Goal: Find specific page/section: Find specific page/section

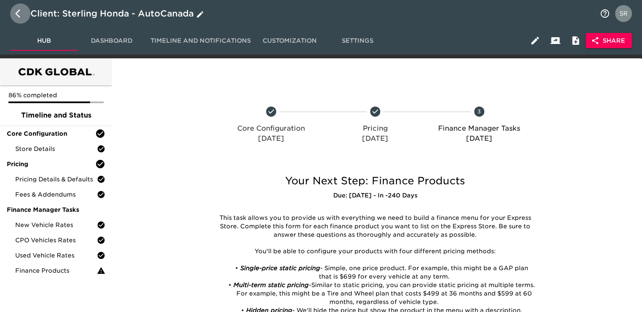
click at [22, 14] on icon "button" at bounding box center [20, 13] width 10 height 10
select select "10"
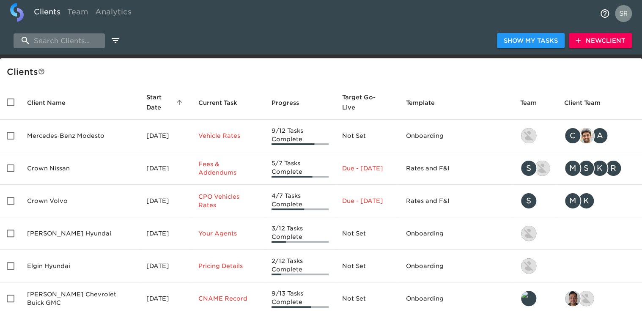
click at [61, 42] on input "search" at bounding box center [59, 40] width 91 height 15
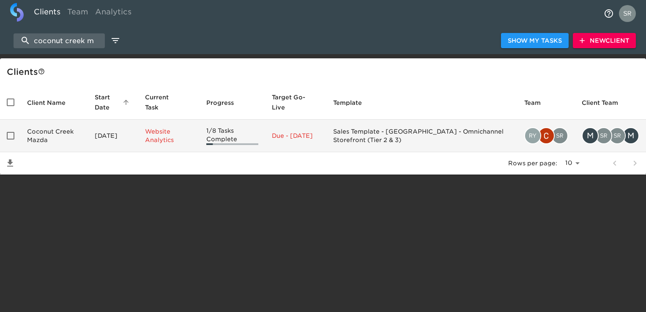
type input "coconut creek m"
click at [51, 135] on td "Coconut Creek Mazda" at bounding box center [54, 136] width 68 height 33
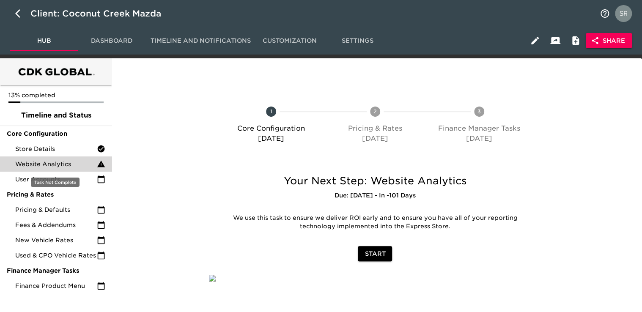
click at [50, 164] on span "Website Analytics" at bounding box center [56, 164] width 82 height 8
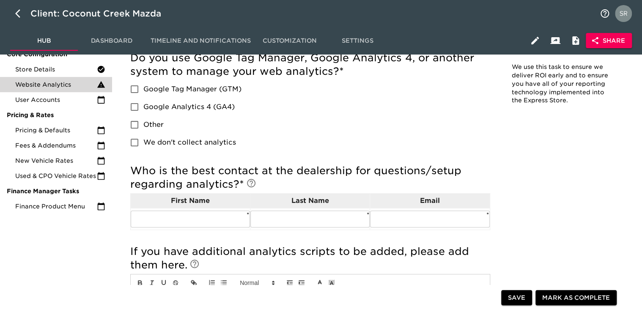
scroll to position [127, 0]
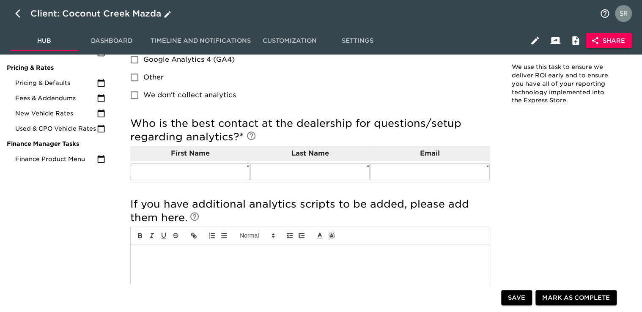
click at [19, 12] on icon "button" at bounding box center [20, 13] width 10 height 10
select select "10"
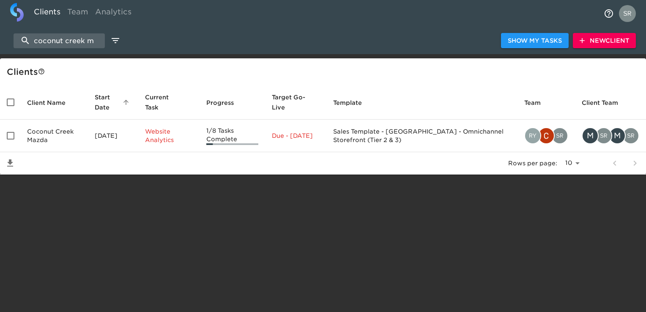
drag, startPoint x: 97, startPoint y: 41, endPoint x: 32, endPoint y: 31, distance: 66.3
click at [32, 31] on div "coconut creek m Show My Tasks New Client" at bounding box center [323, 40] width 646 height 27
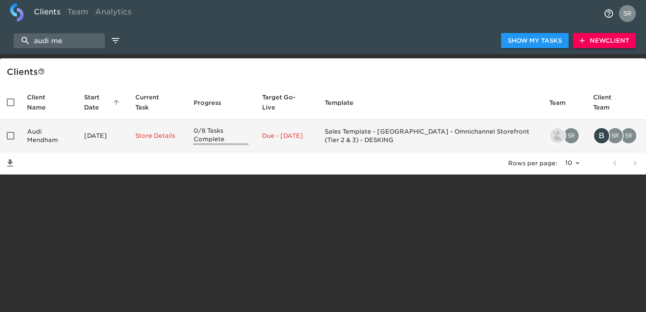
type input "audi me"
click at [42, 143] on td "Audi Mendham" at bounding box center [48, 136] width 57 height 33
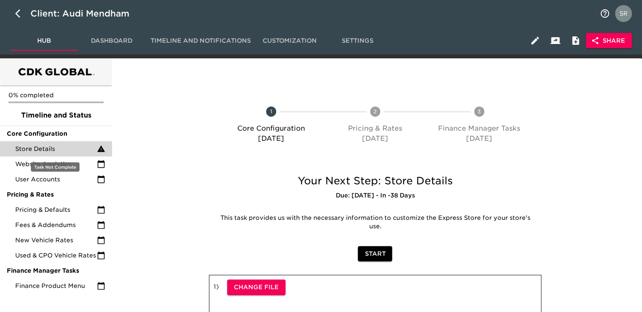
click at [44, 148] on span "Store Details" at bounding box center [56, 149] width 82 height 8
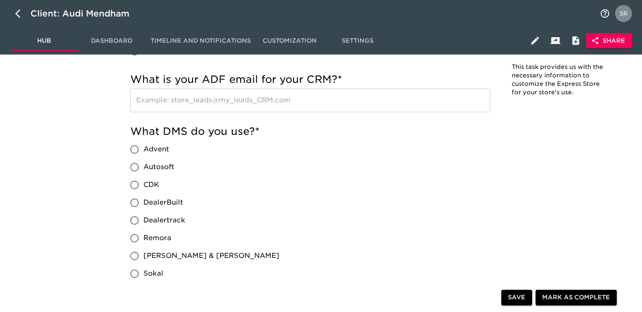
scroll to position [504, 0]
click at [15, 17] on icon "button" at bounding box center [20, 13] width 10 height 10
select select "10"
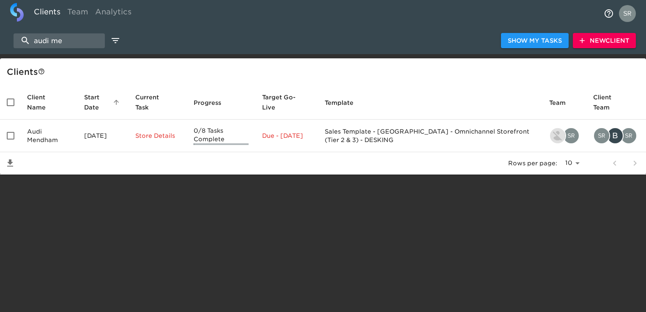
drag, startPoint x: 66, startPoint y: 43, endPoint x: 5, endPoint y: 41, distance: 60.5
click at [5, 41] on div "audi me Show My Tasks New Client" at bounding box center [323, 40] width 646 height 27
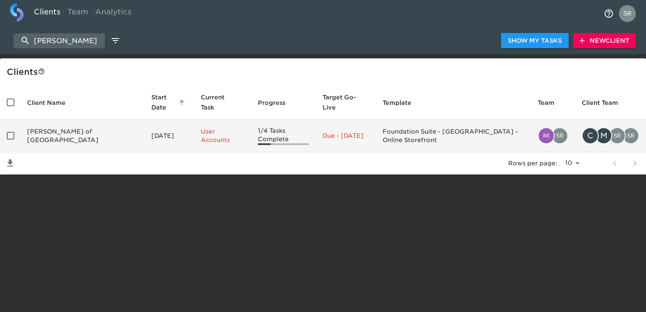
type input "[PERSON_NAME]"
click at [57, 125] on td "[PERSON_NAME] of [GEOGRAPHIC_DATA]" at bounding box center [82, 136] width 124 height 33
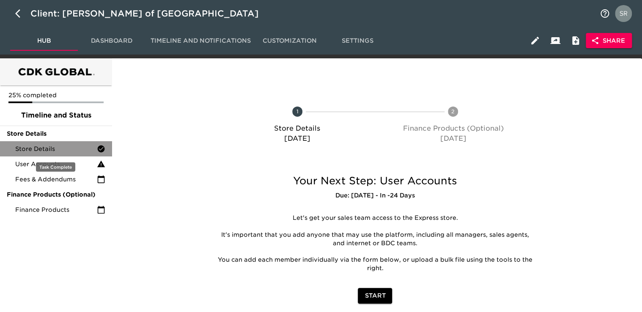
click at [38, 149] on span "Store Details" at bounding box center [56, 149] width 82 height 8
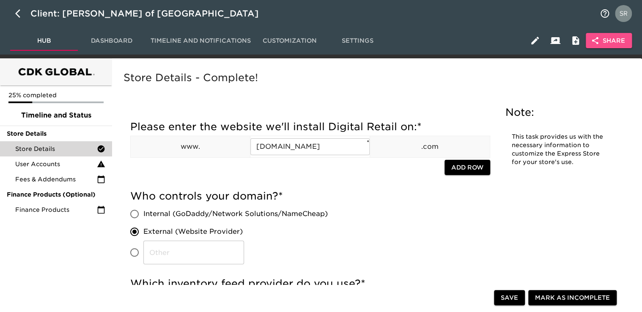
click at [624, 40] on span "Share" at bounding box center [609, 41] width 33 height 11
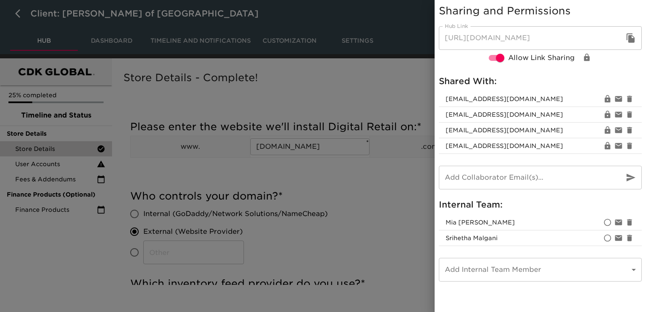
click at [159, 181] on div at bounding box center [323, 156] width 646 height 312
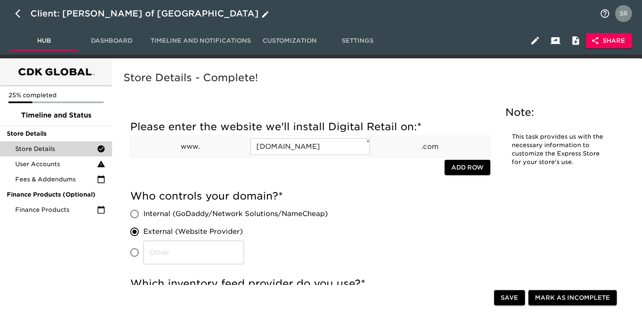
click at [15, 14] on button "button" at bounding box center [20, 13] width 20 height 20
select select "10"
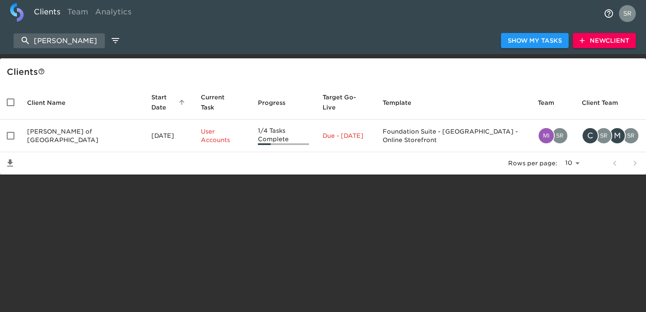
drag, startPoint x: 90, startPoint y: 45, endPoint x: 4, endPoint y: 38, distance: 86.1
click at [4, 38] on div "[PERSON_NAME] Show My Tasks New Client" at bounding box center [323, 40] width 646 height 27
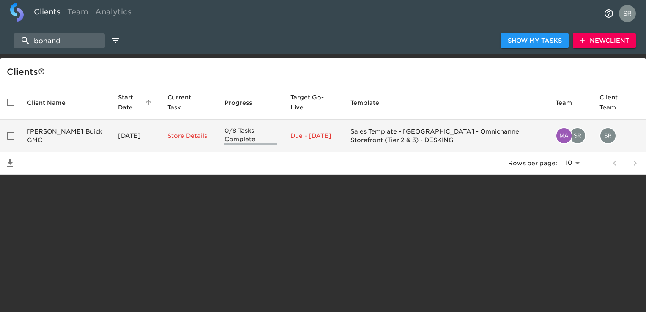
type input "bonand"
click at [55, 133] on td "[PERSON_NAME] Buick GMC" at bounding box center [65, 136] width 91 height 33
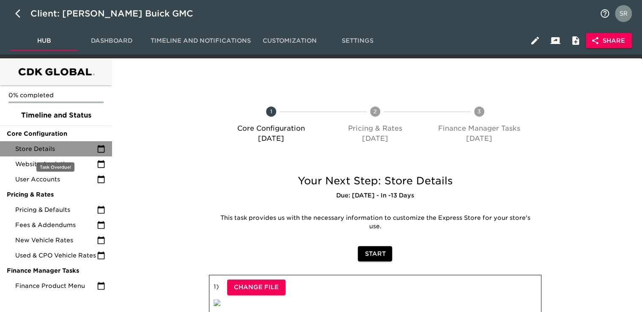
click at [43, 148] on span "Store Details" at bounding box center [56, 149] width 82 height 8
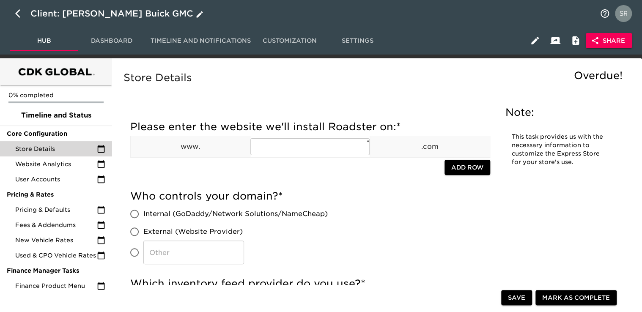
click at [17, 13] on icon "button" at bounding box center [17, 13] width 5 height 8
select select "10"
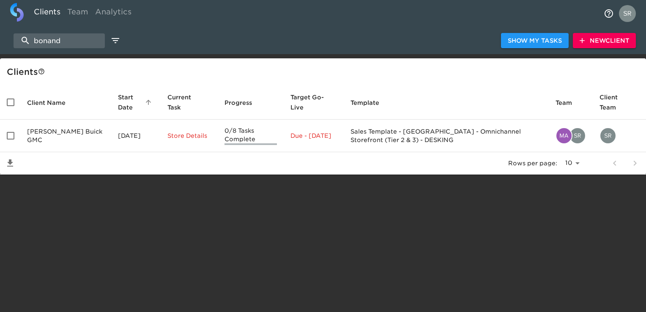
drag, startPoint x: 50, startPoint y: 36, endPoint x: 0, endPoint y: 35, distance: 49.9
click at [0, 35] on html "Clients Team Analytics bonand Show My Tasks New Client Client s Client Name Sta…" at bounding box center [323, 101] width 646 height 202
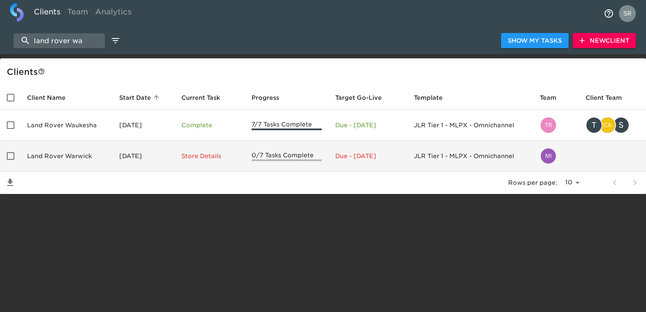
type input "land rover wa"
click at [45, 151] on td "Land Rover Warwick" at bounding box center [66, 156] width 92 height 31
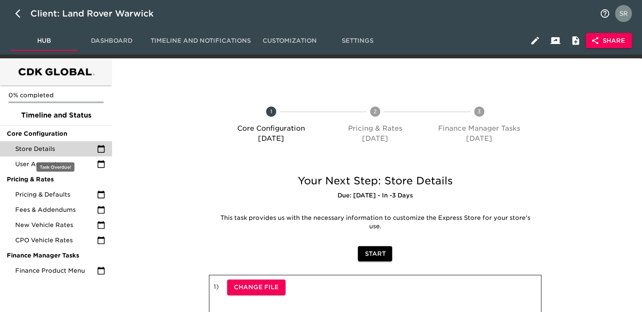
click at [50, 147] on span "Store Details" at bounding box center [56, 149] width 82 height 8
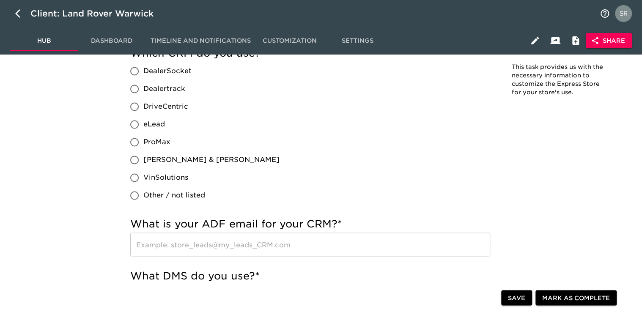
scroll to position [595, 0]
